Goal: Information Seeking & Learning: Learn about a topic

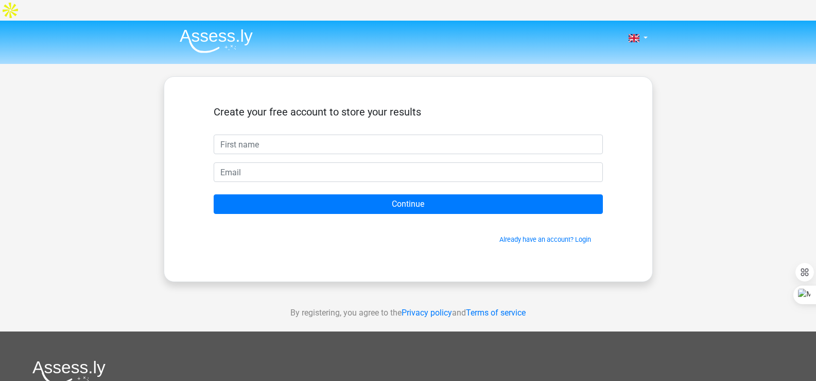
click at [248, 134] on input "text" at bounding box center [408, 144] width 389 height 20
type input "[PERSON_NAME]"
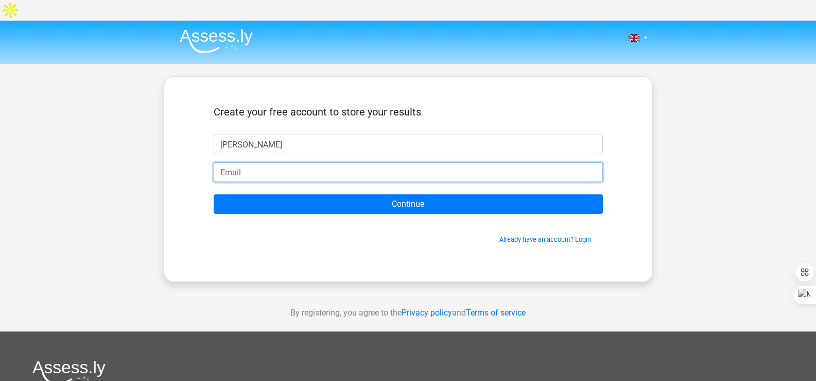
click at [249, 162] on input "email" at bounding box center [408, 172] width 389 height 20
type input "[EMAIL_ADDRESS][DOMAIN_NAME]"
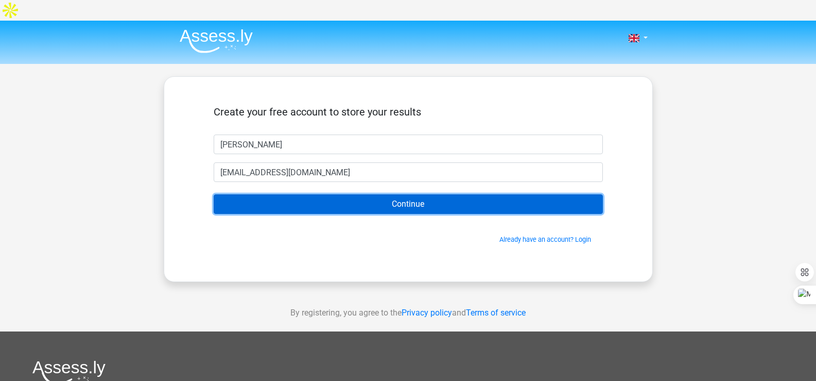
click at [408, 194] on input "Continue" at bounding box center [408, 204] width 389 height 20
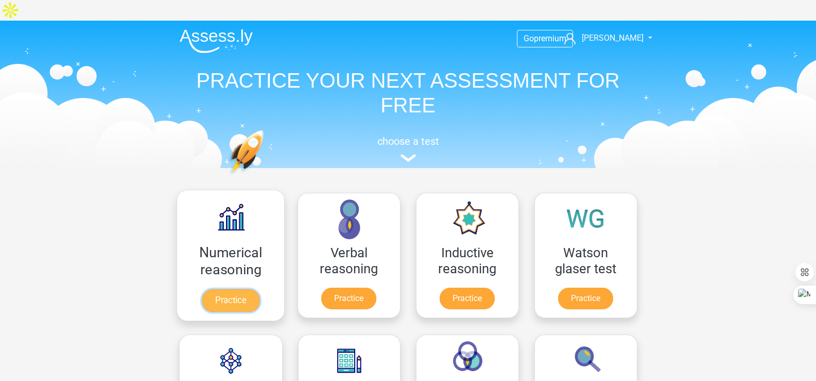
click at [236, 289] on link "Practice" at bounding box center [230, 300] width 58 height 23
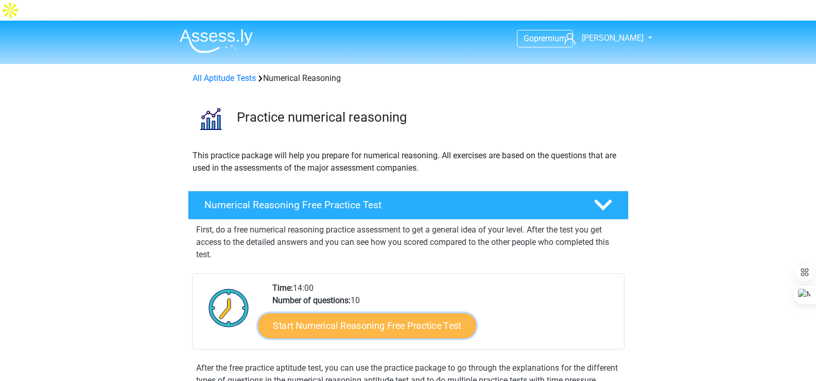
click at [339, 313] on link "Start Numerical Reasoning Free Practice Test" at bounding box center [367, 325] width 218 height 25
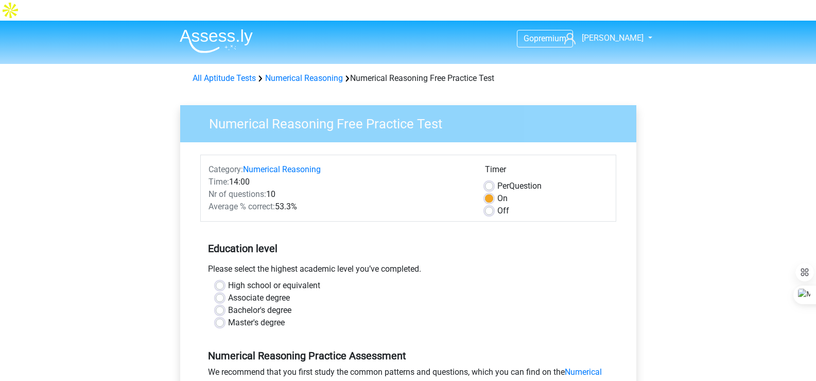
scroll to position [138, 0]
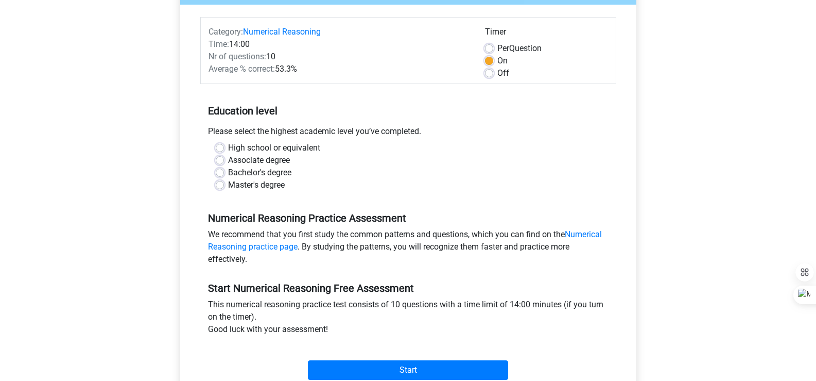
click at [228, 179] on label "Master's degree" at bounding box center [256, 185] width 57 height 12
click at [220, 179] on input "Master's degree" at bounding box center [220, 184] width 8 height 10
radio input "true"
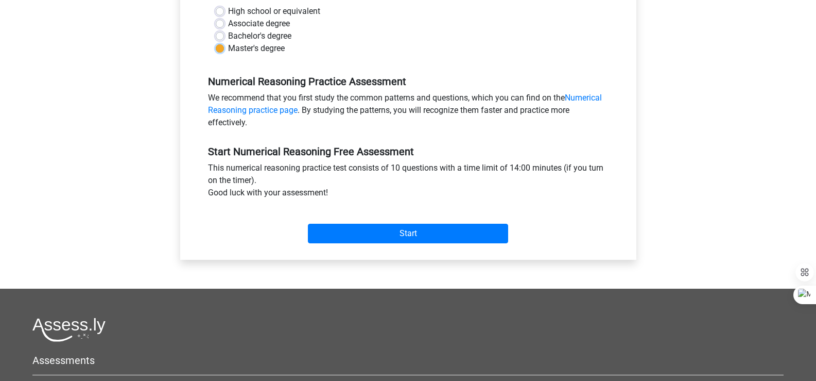
scroll to position [275, 0]
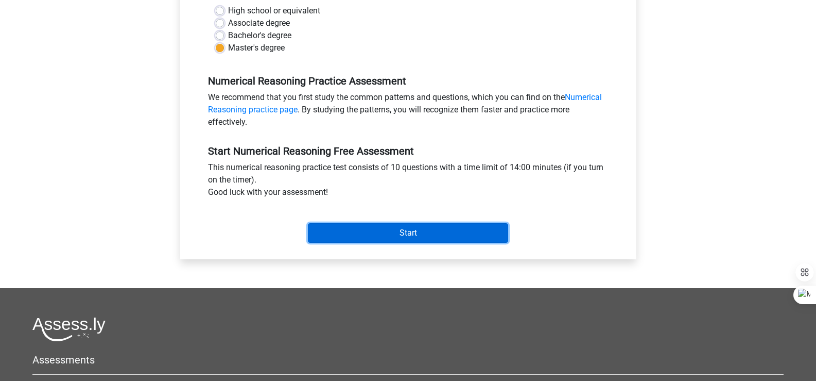
click at [410, 223] on input "Start" at bounding box center [408, 233] width 200 height 20
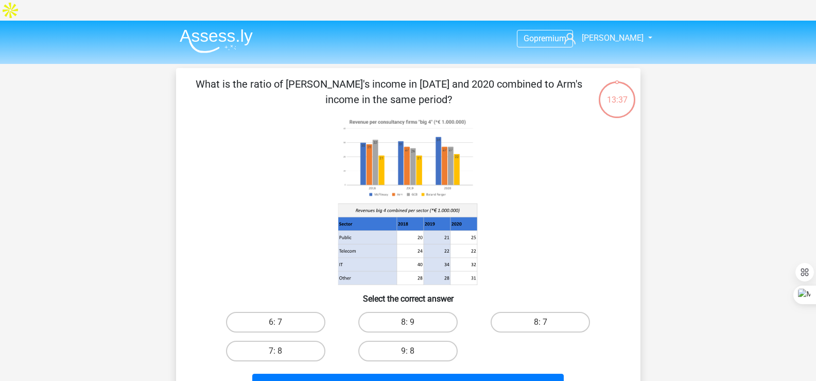
click at [372, 148] on image at bounding box center [407, 157] width 139 height 85
click at [387, 149] on image at bounding box center [407, 157] width 139 height 85
click at [526, 154] on icon at bounding box center [408, 200] width 415 height 170
click at [612, 80] on div "13:30" at bounding box center [617, 93] width 39 height 26
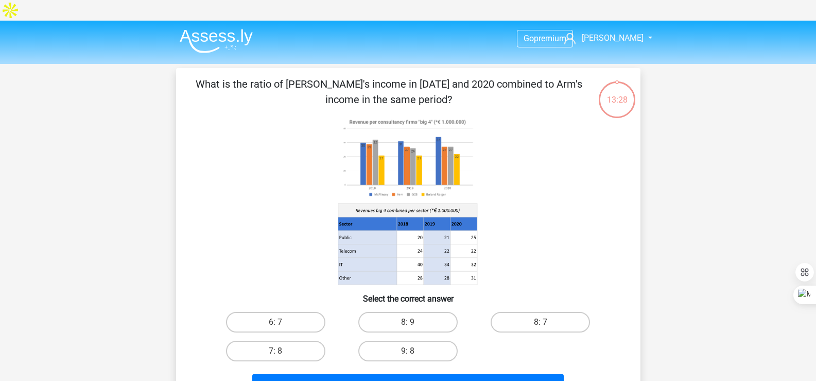
click at [618, 80] on div "13:28" at bounding box center [617, 93] width 39 height 26
click at [618, 80] on div "13:26" at bounding box center [617, 93] width 39 height 26
drag, startPoint x: 618, startPoint y: 79, endPoint x: 580, endPoint y: 99, distance: 43.3
click at [580, 115] on icon at bounding box center [408, 200] width 415 height 170
click at [614, 80] on div "13:23" at bounding box center [617, 93] width 39 height 26
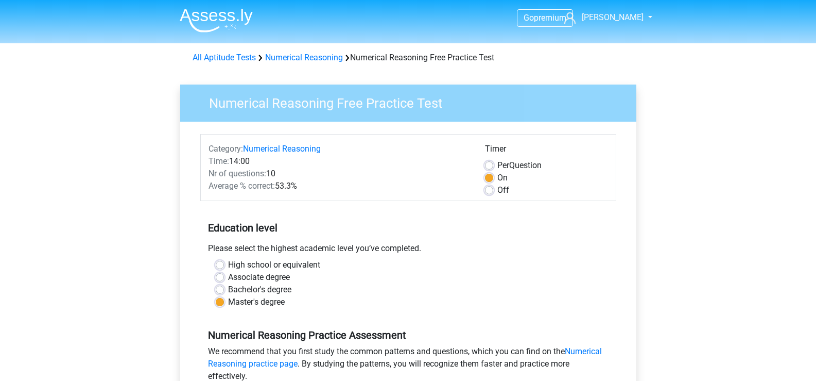
scroll to position [275, 0]
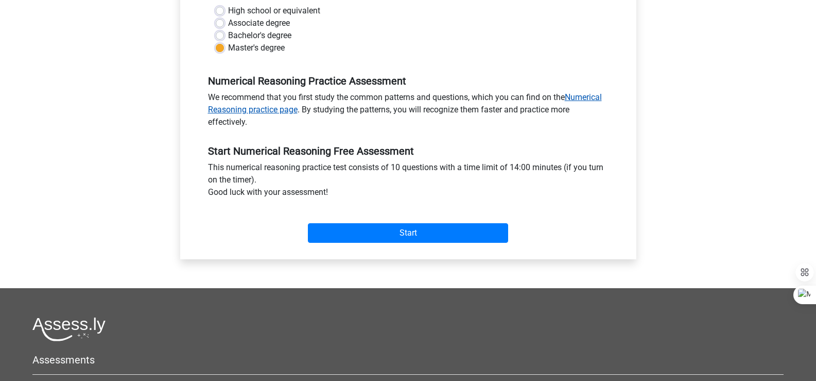
click at [275, 92] on link "Numerical Reasoning practice page" at bounding box center [405, 103] width 394 height 22
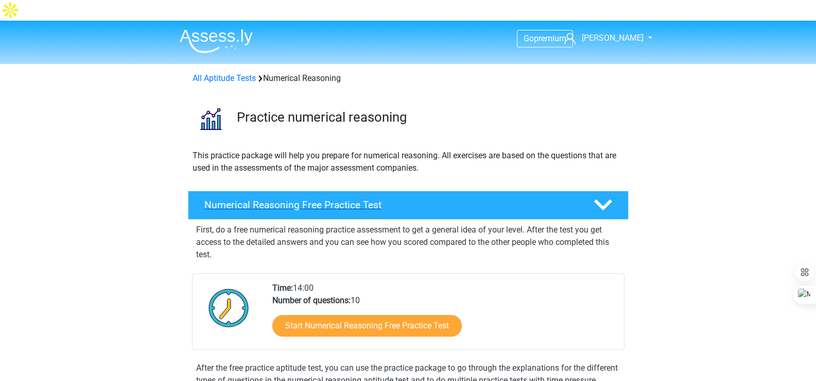
click at [601, 199] on polygon at bounding box center [603, 204] width 18 height 11
